Goal: Check status: Check status

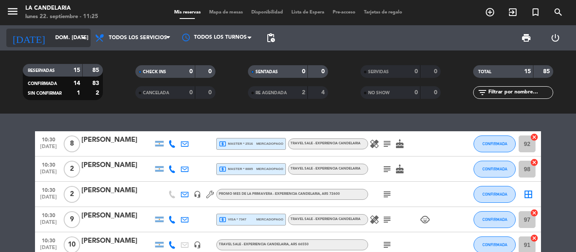
click at [67, 42] on input "dom. [DATE]" at bounding box center [86, 38] width 71 height 14
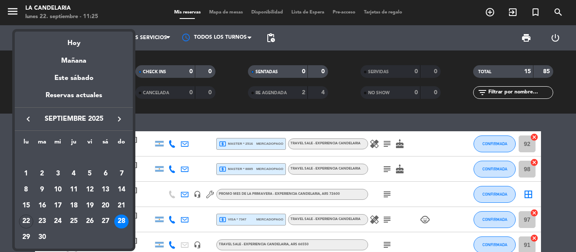
click at [158, 107] on div at bounding box center [288, 126] width 576 height 252
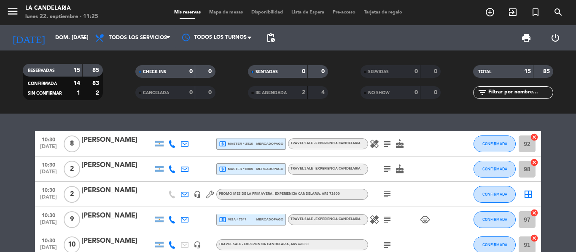
drag, startPoint x: 100, startPoint y: 70, endPoint x: 87, endPoint y: 70, distance: 13.1
click at [87, 70] on div "85" at bounding box center [93, 71] width 16 height 10
click at [73, 39] on input "dom. [DATE]" at bounding box center [86, 38] width 71 height 14
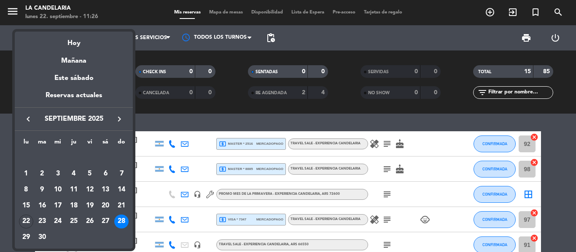
click at [122, 119] on icon "keyboard_arrow_right" at bounding box center [119, 119] width 10 height 10
click at [118, 171] on div "5" at bounding box center [121, 174] width 14 height 14
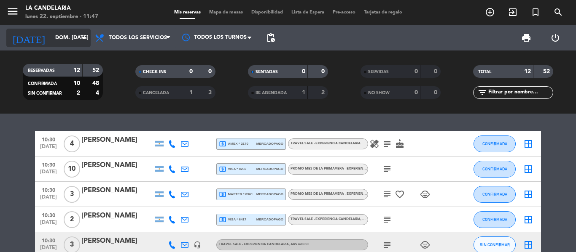
click at [75, 44] on input "dom. [DATE]" at bounding box center [86, 38] width 71 height 14
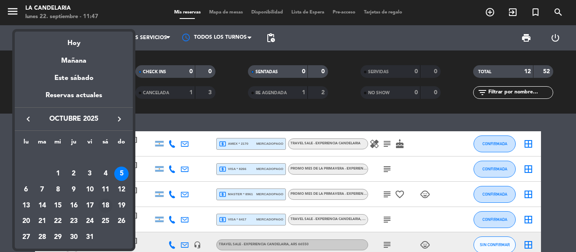
click at [103, 205] on div "18" at bounding box center [105, 206] width 14 height 14
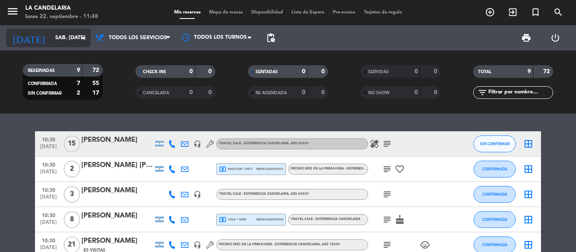
click at [78, 41] on input "sáb. [DATE]" at bounding box center [86, 38] width 71 height 14
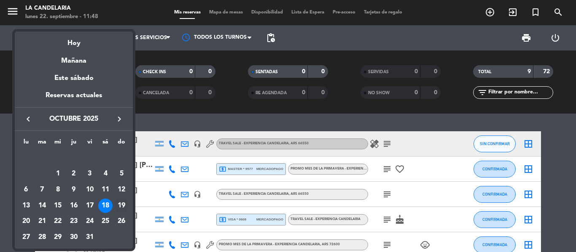
click at [115, 203] on div "19" at bounding box center [121, 206] width 14 height 14
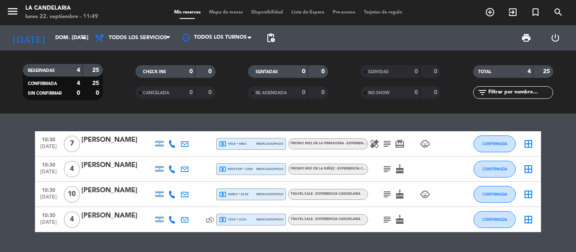
click at [16, 145] on bookings-row "10:30 [DATE] 7 [PERSON_NAME] local_atm visa * 0863 mercadopago PROMO MES DE LA …" at bounding box center [288, 181] width 576 height 101
click at [67, 44] on input "dom. [DATE]" at bounding box center [86, 38] width 71 height 14
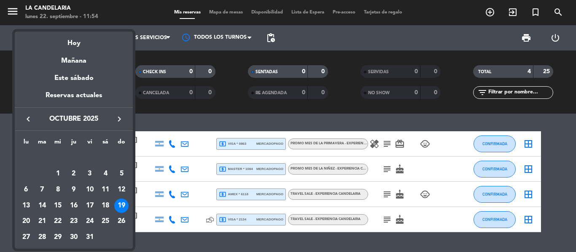
click at [122, 118] on icon "keyboard_arrow_right" at bounding box center [119, 119] width 10 height 10
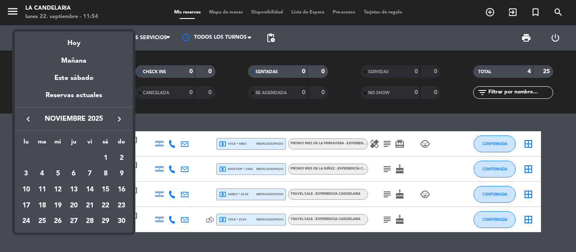
click at [19, 115] on div "keyboard_arrow_left noviembre 2025 keyboard_arrow_right" at bounding box center [74, 119] width 118 height 24
click at [27, 120] on icon "keyboard_arrow_left" at bounding box center [28, 119] width 10 height 10
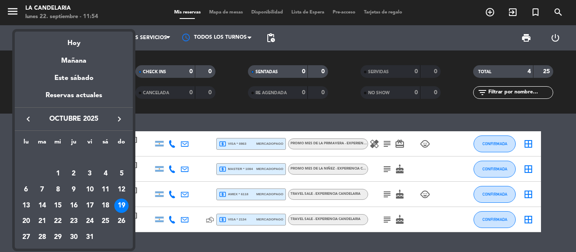
click at [27, 120] on icon "keyboard_arrow_left" at bounding box center [28, 119] width 10 height 10
click at [120, 220] on div "28" at bounding box center [121, 222] width 14 height 14
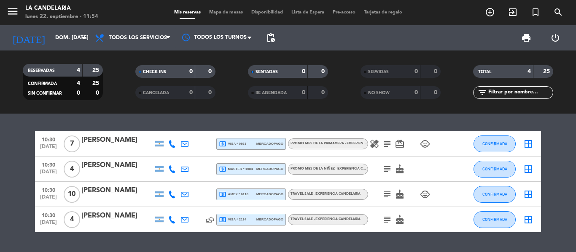
type input "dom. [DATE]"
